Goal: Ask a question

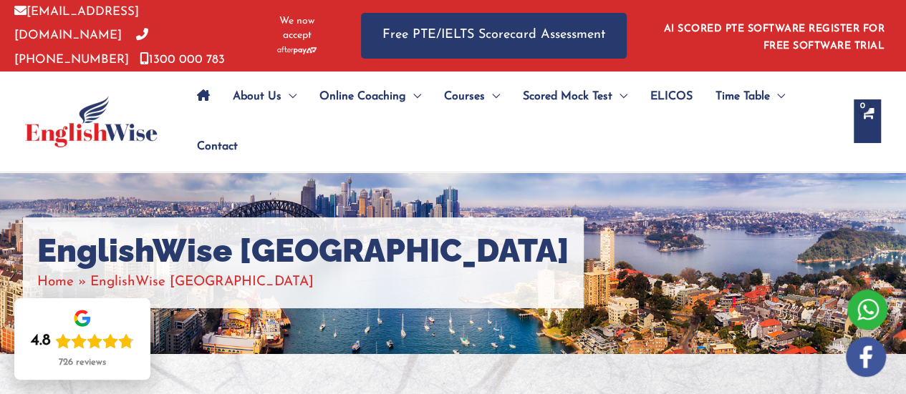
click at [205, 135] on span "Contact" at bounding box center [217, 147] width 41 height 50
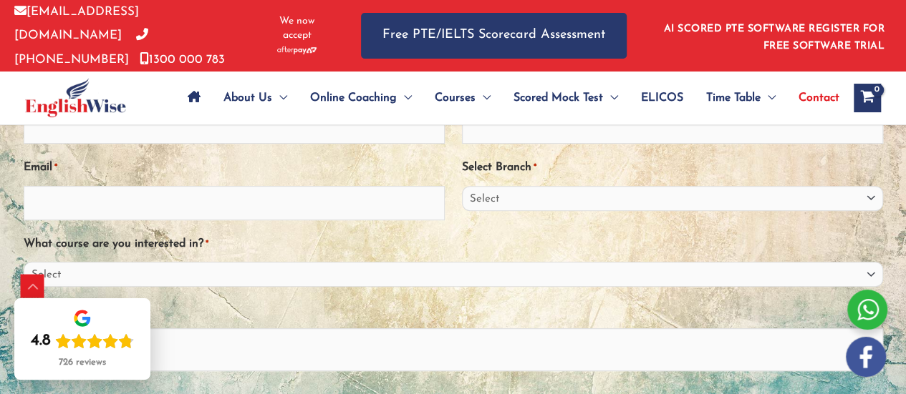
scroll to position [215, 0]
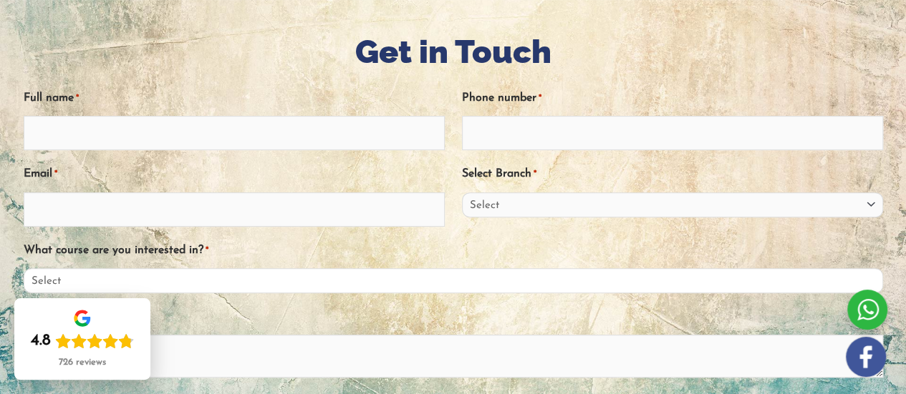
click at [405, 277] on select "Select PTE NAATI IELTS OET General English" at bounding box center [453, 280] width 859 height 25
select select "IELTS"
click at [24, 268] on select "Select PTE NAATI IELTS OET General English" at bounding box center [453, 280] width 859 height 25
click at [382, 307] on div "Comments/ Query" at bounding box center [453, 346] width 859 height 82
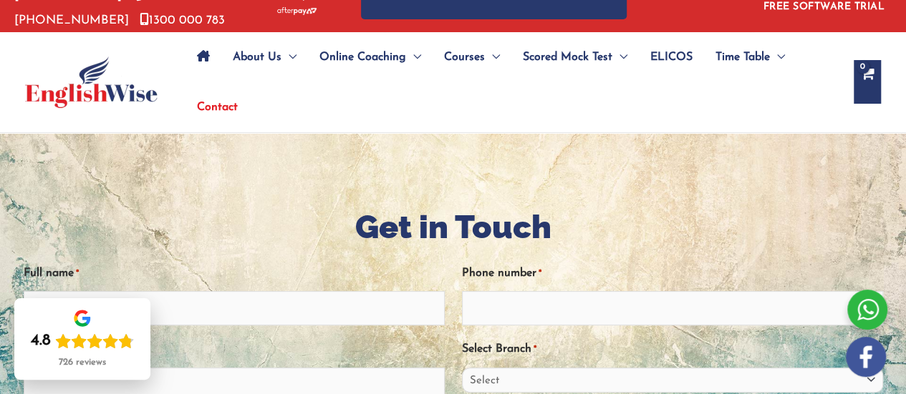
scroll to position [0, 0]
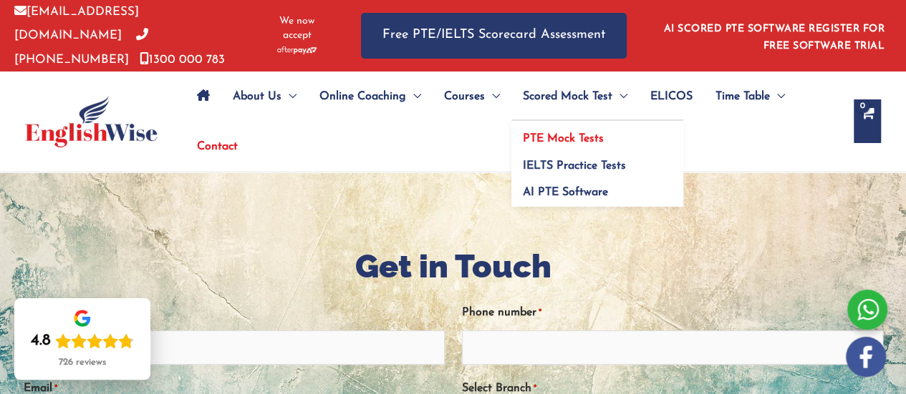
click at [550, 127] on link "PTE Mock Tests" at bounding box center [597, 134] width 172 height 27
